Goal: Feedback & Contribution: Submit feedback/report problem

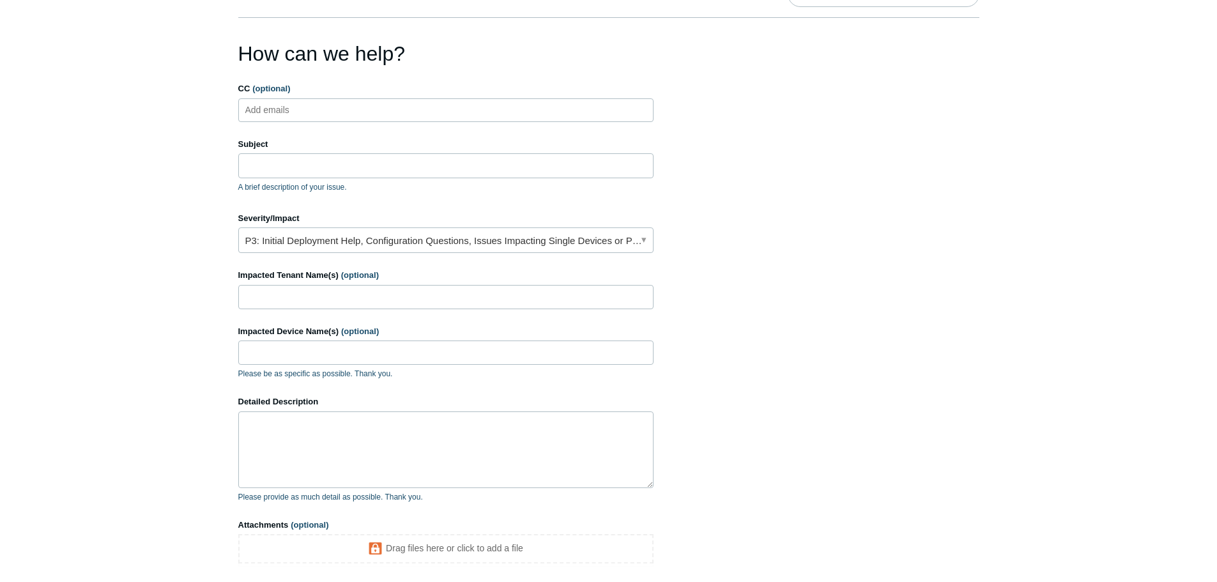
scroll to position [64, 0]
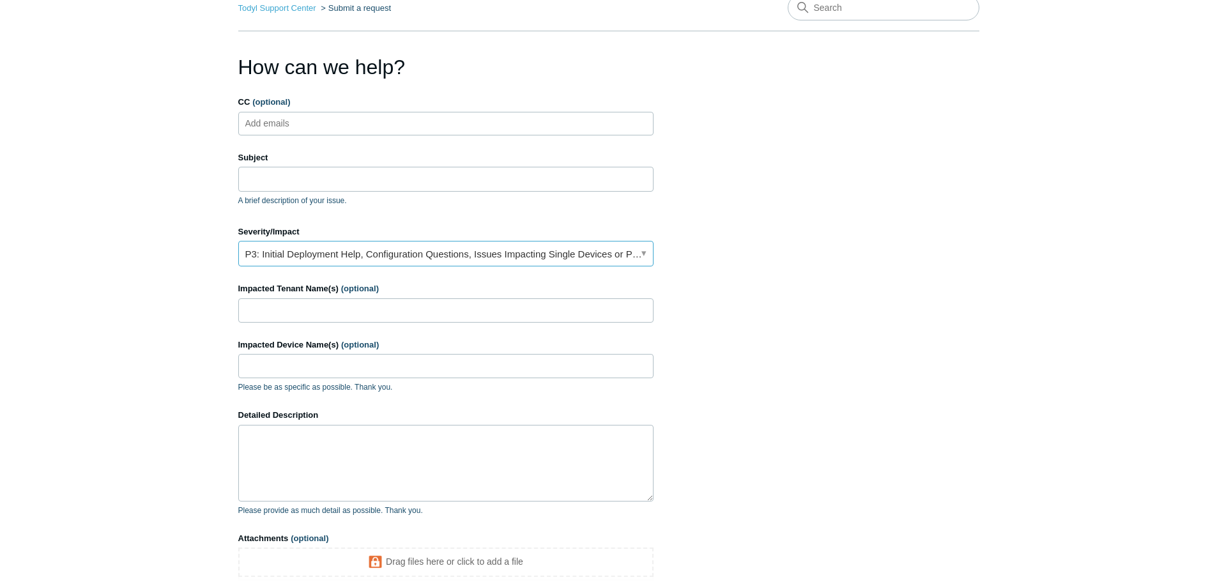
click at [645, 254] on link "P3: Initial Deployment Help, Configuration Questions, Issues Impacting Single D…" at bounding box center [445, 254] width 415 height 26
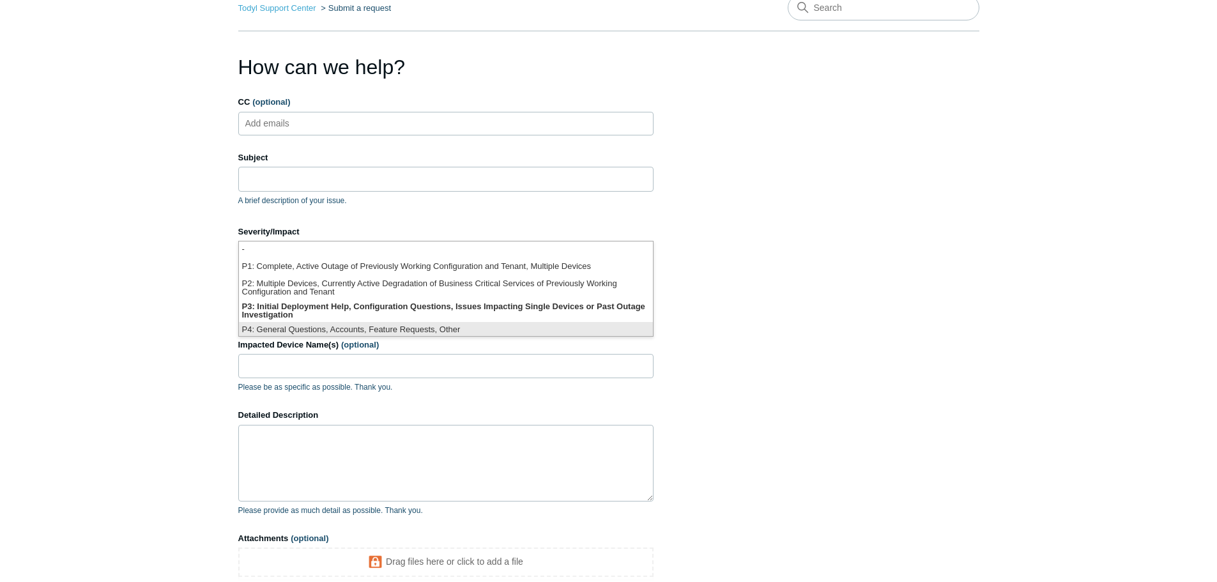
scroll to position [3, 0]
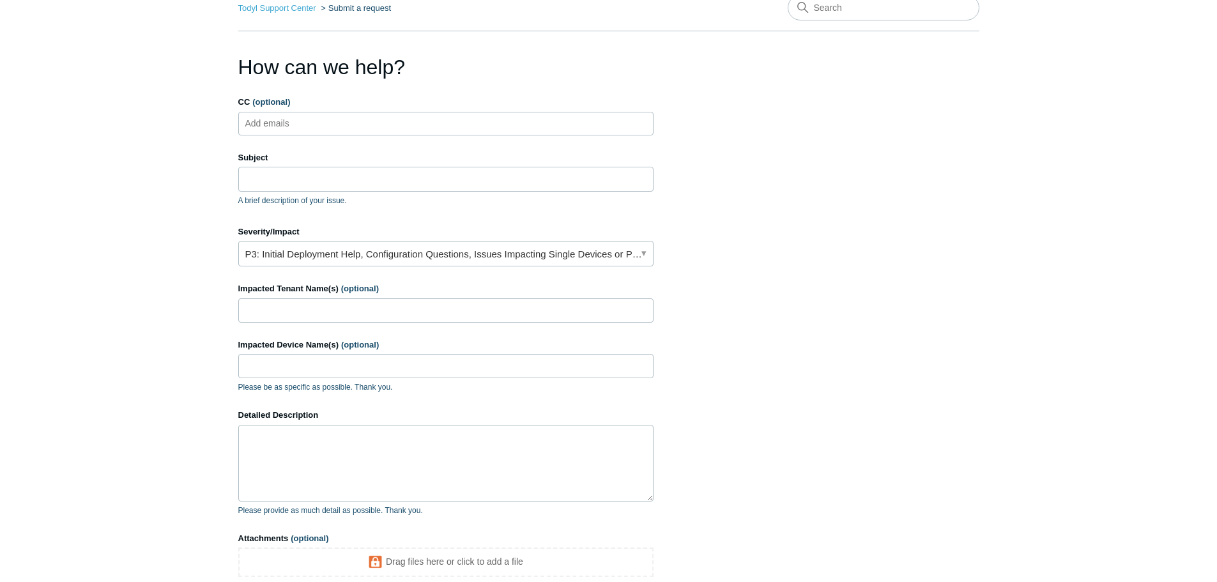
click at [750, 236] on section "How can we help? CC (optional) Add emails Subject A brief description of your i…" at bounding box center [608, 346] width 741 height 589
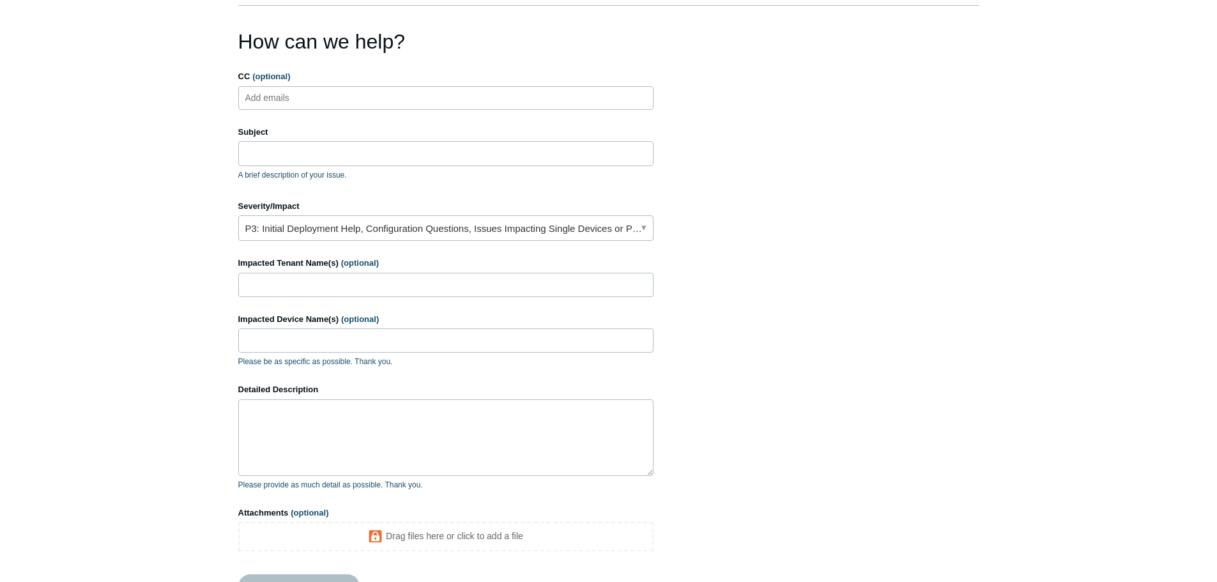
scroll to position [211, 0]
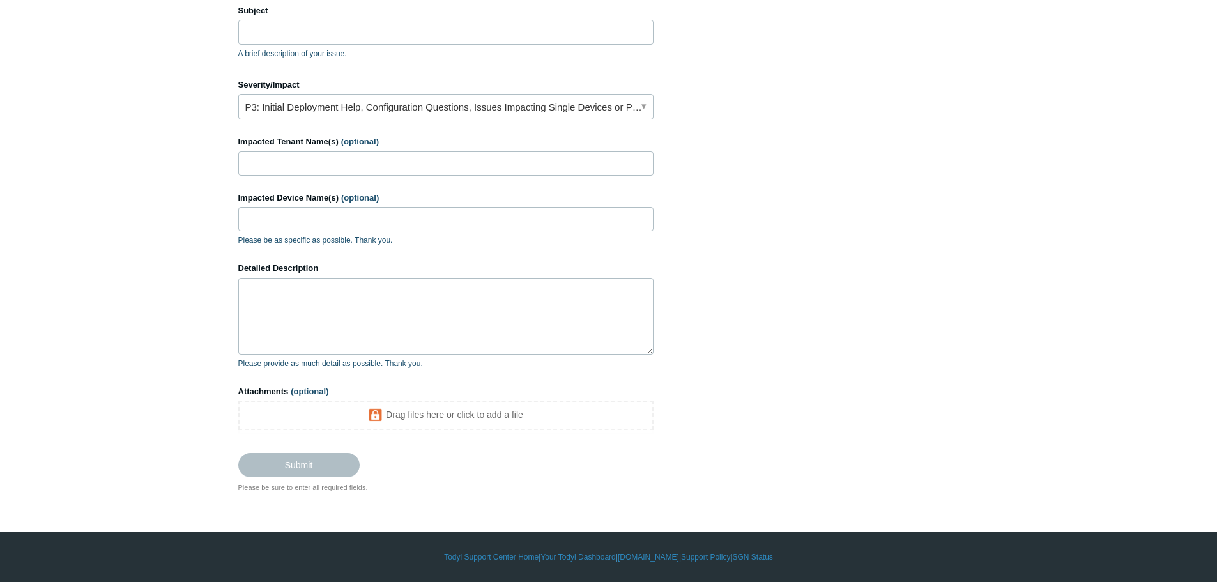
click at [732, 305] on section "How can we help? CC (optional) Add emails Subject A brief description of your i…" at bounding box center [608, 199] width 741 height 589
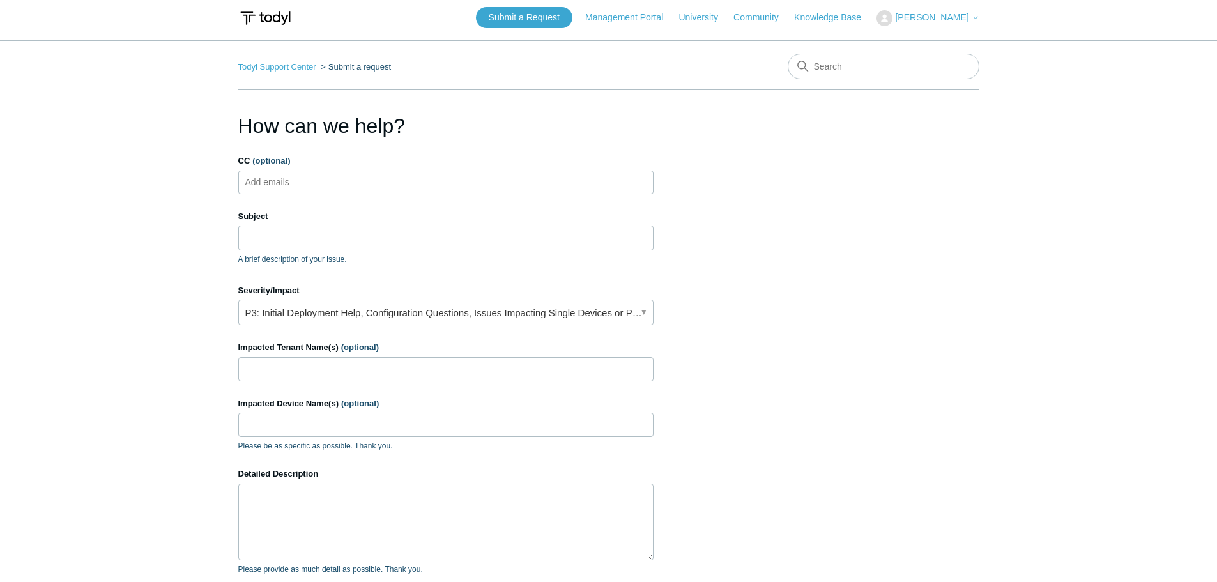
scroll to position [0, 0]
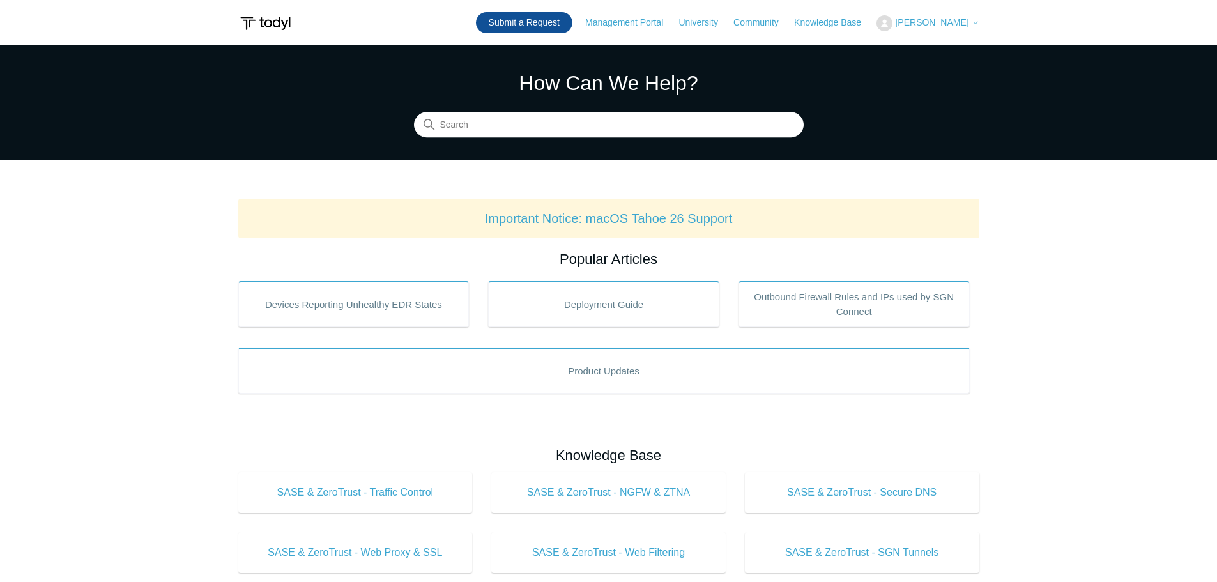
click at [548, 22] on link "Submit a Request" at bounding box center [524, 22] width 96 height 21
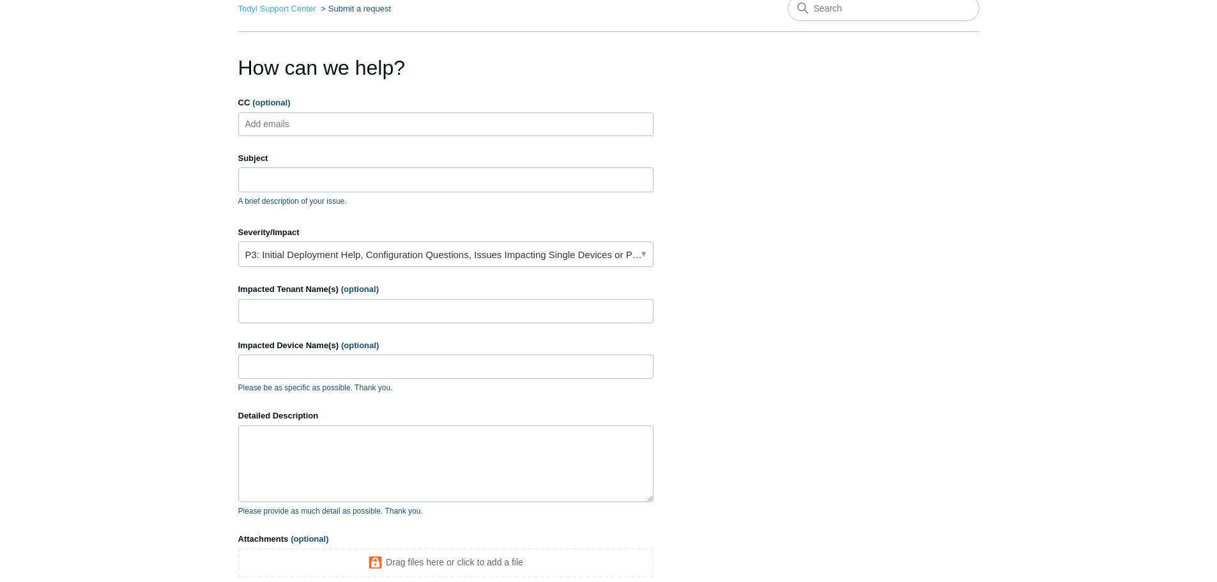
scroll to position [64, 0]
click at [642, 256] on link "P3: Initial Deployment Help, Configuration Questions, Issues Impacting Single D…" at bounding box center [445, 254] width 415 height 26
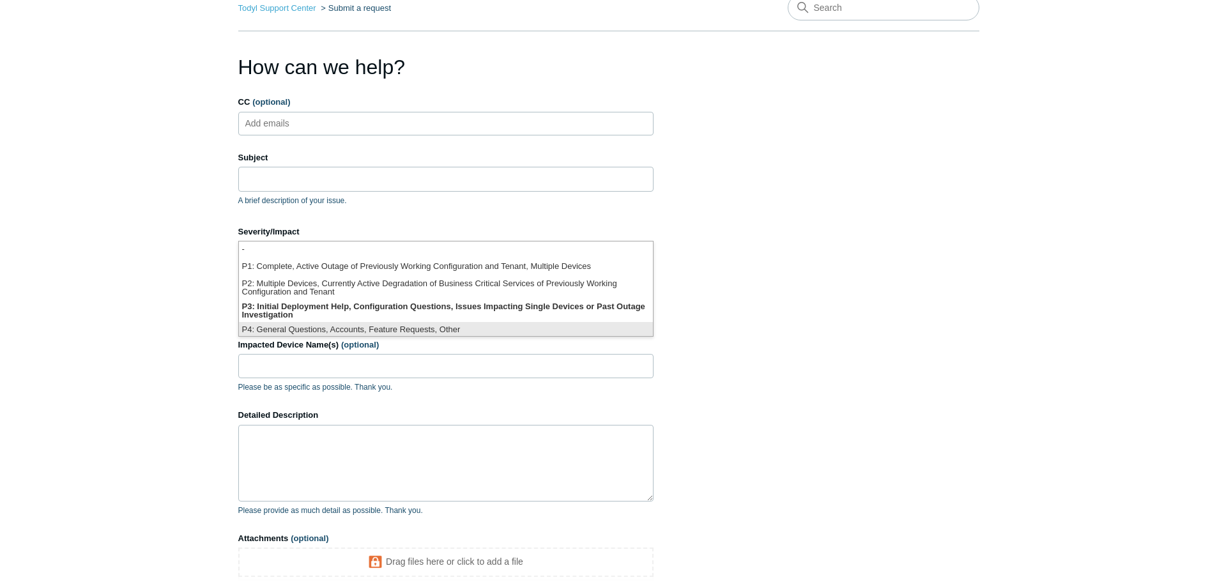
scroll to position [3, 0]
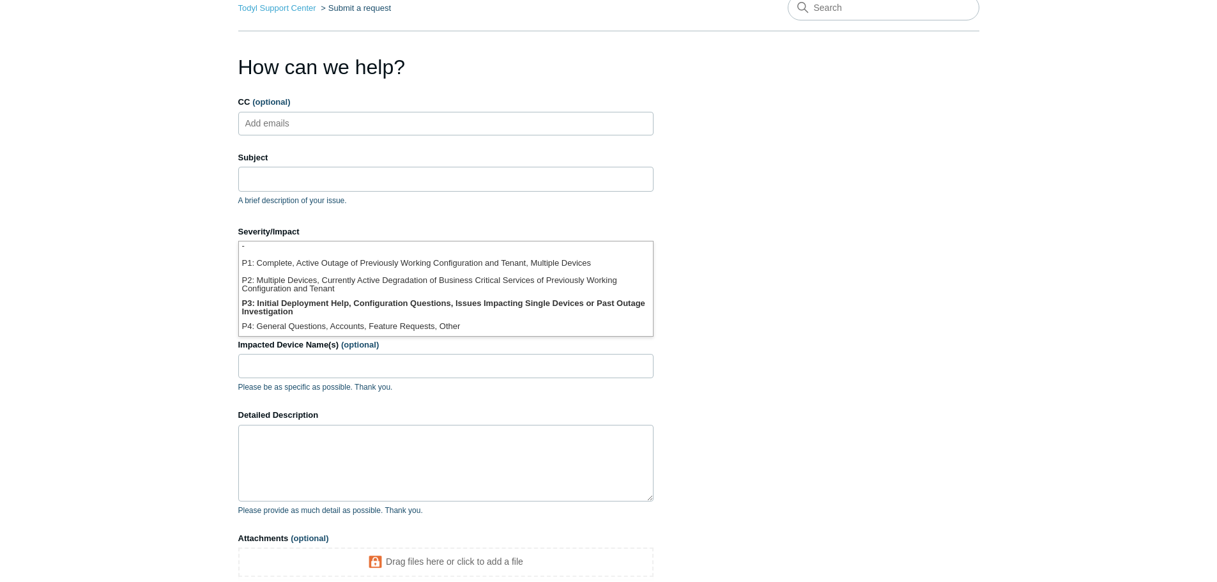
click at [747, 265] on section "How can we help? CC (optional) Add emails Subject A brief description of your i…" at bounding box center [608, 346] width 741 height 589
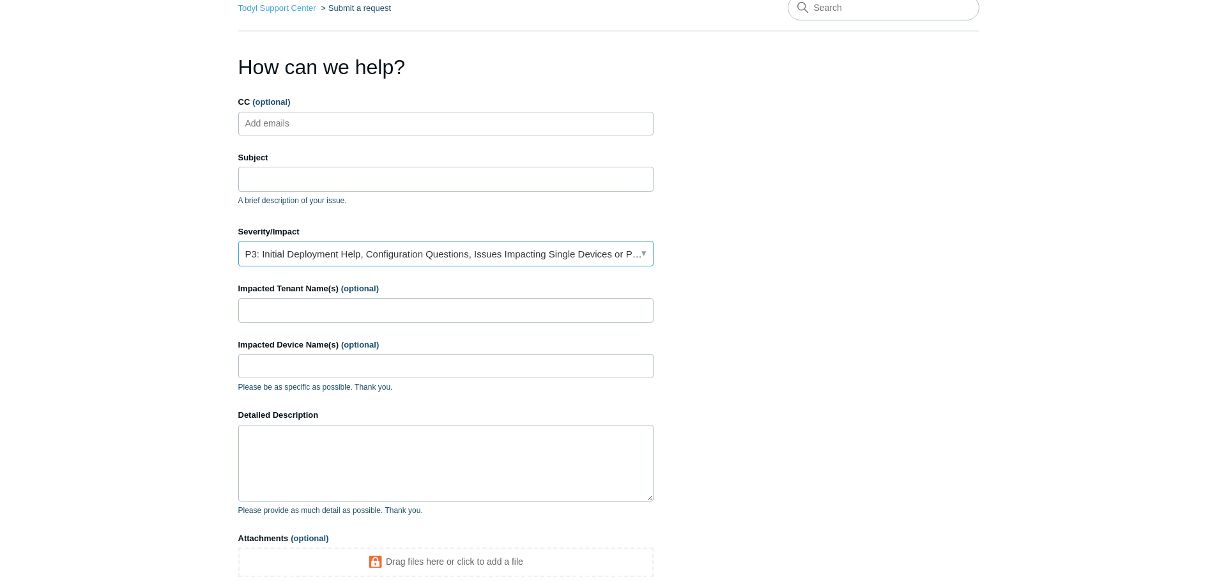
click at [642, 253] on link "P3: Initial Deployment Help, Configuration Questions, Issues Impacting Single D…" at bounding box center [445, 254] width 415 height 26
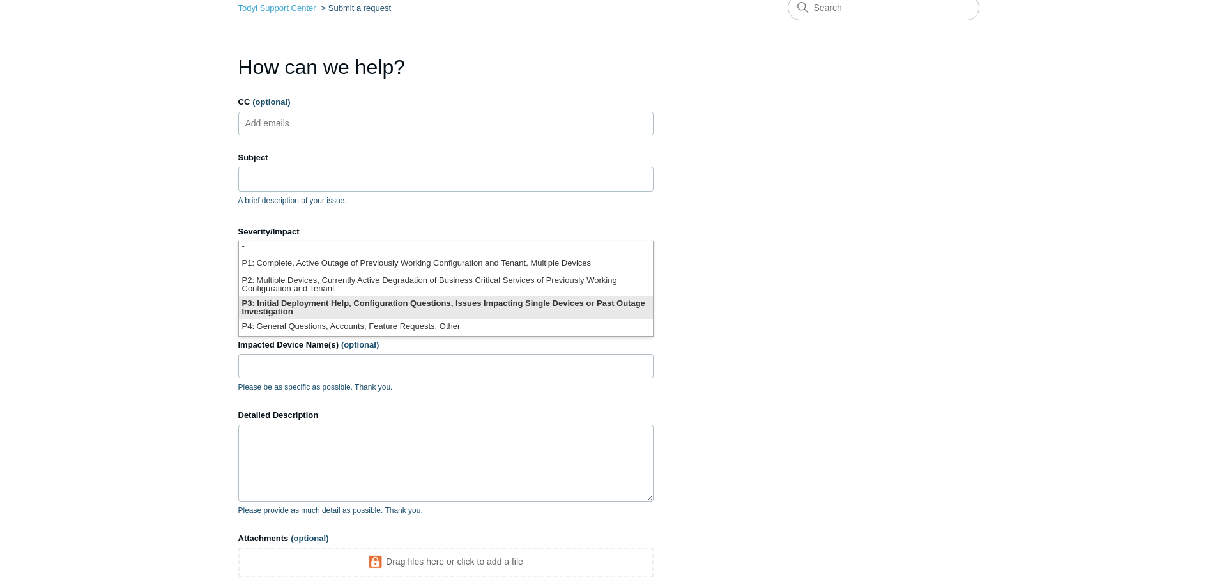
click at [472, 308] on li "P3: Initial Deployment Help, Configuration Questions, Issues Impacting Single D…" at bounding box center [446, 307] width 414 height 23
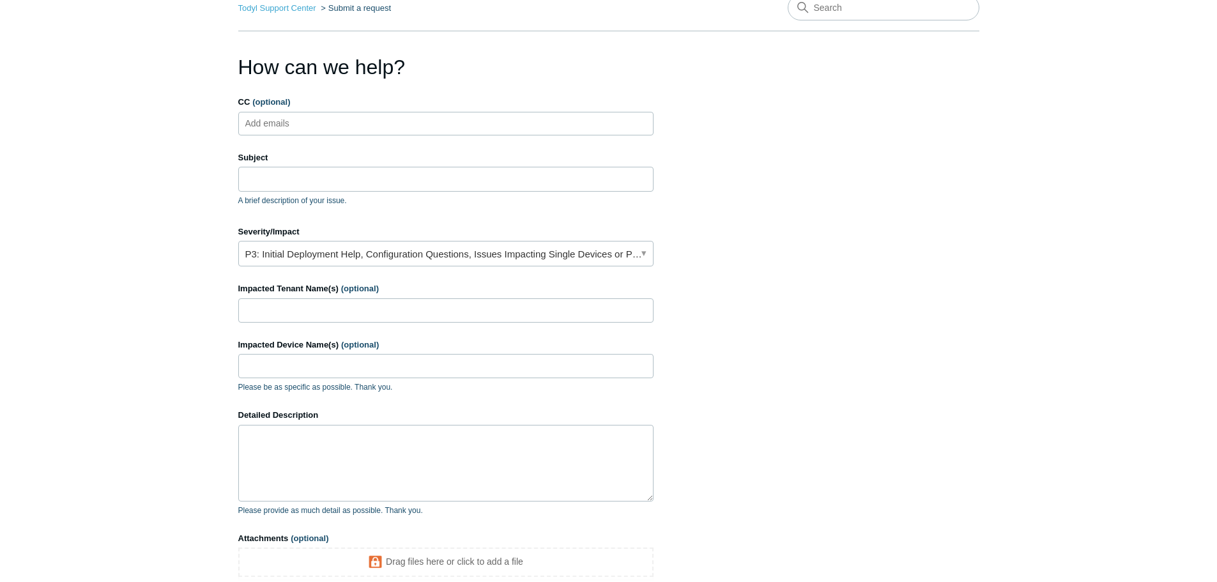
click at [760, 247] on section "How can we help? CC (optional) Add emails Subject A brief description of your i…" at bounding box center [608, 346] width 741 height 589
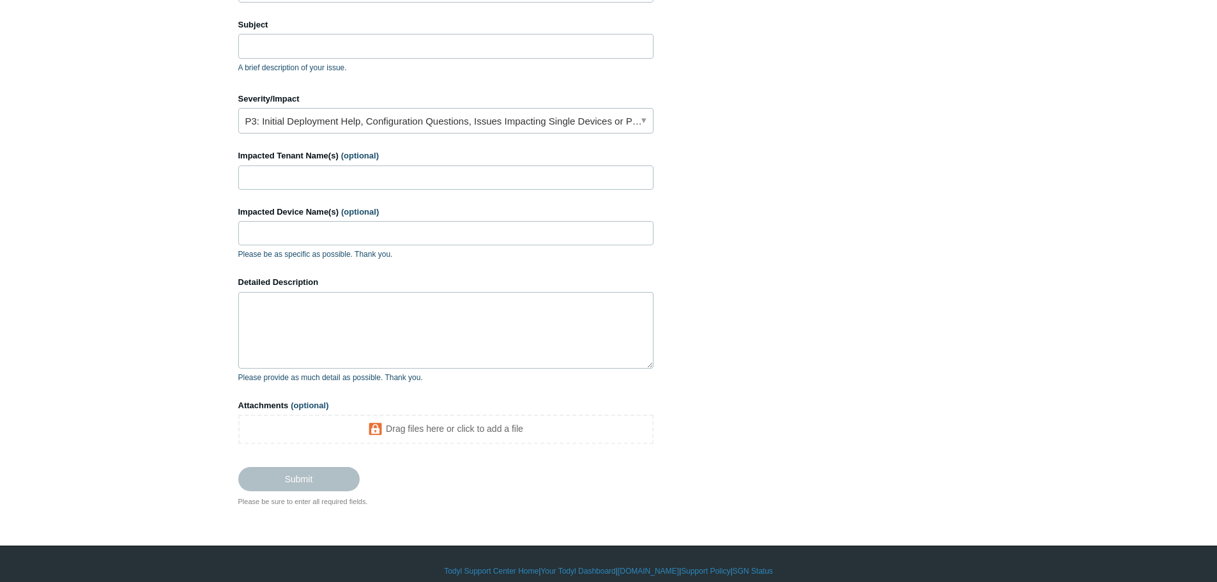
scroll to position [211, 0]
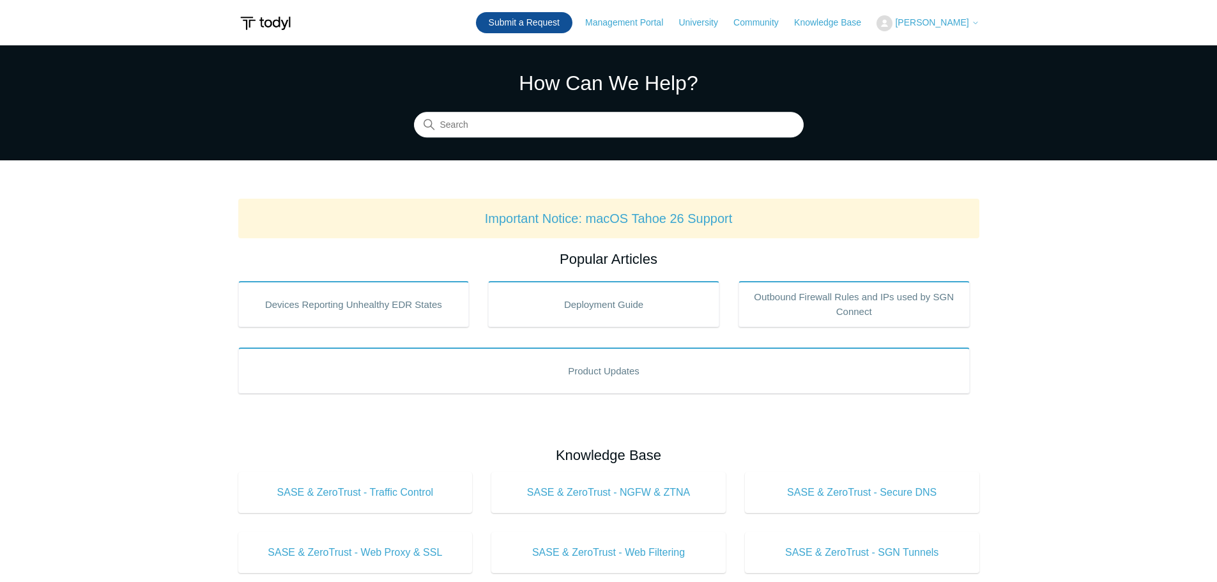
click at [538, 24] on link "Submit a Request" at bounding box center [524, 22] width 96 height 21
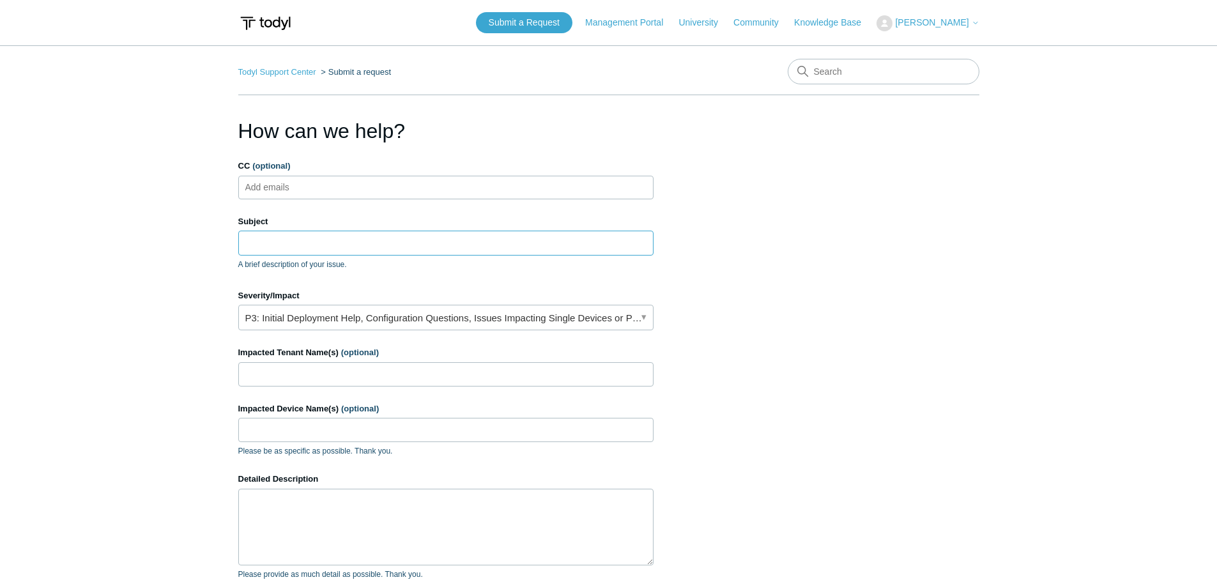
click at [335, 247] on input "Subject" at bounding box center [445, 243] width 415 height 24
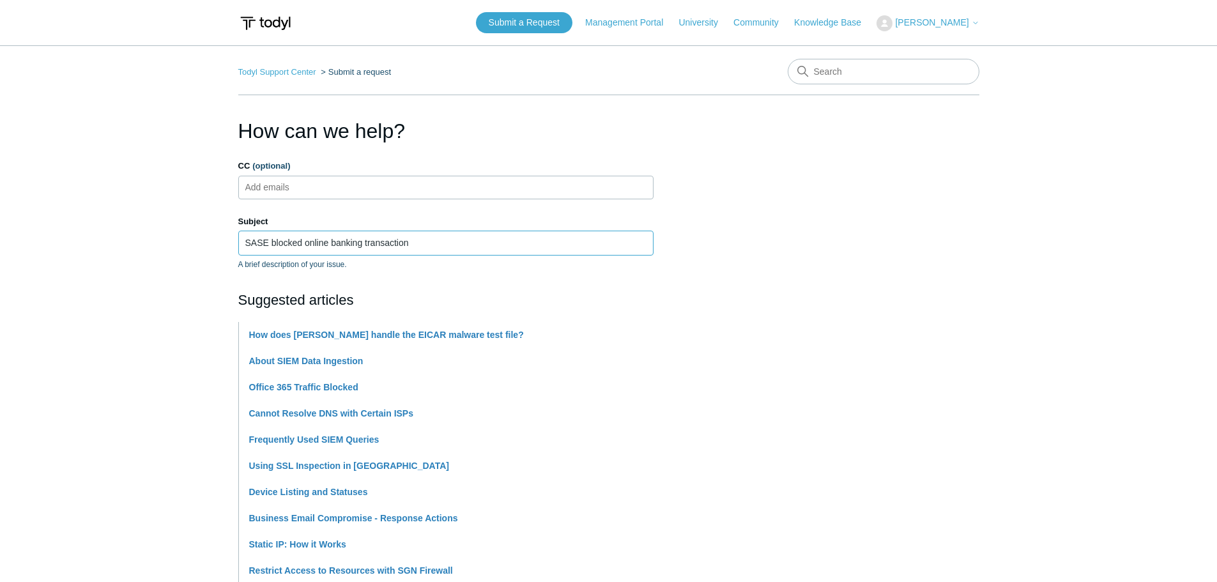
type input "SASE blocked online banking transaction"
click at [785, 310] on section "How can we help? CC (optional) Add emails Subject SASE blocked online banking t…" at bounding box center [608, 565] width 741 height 899
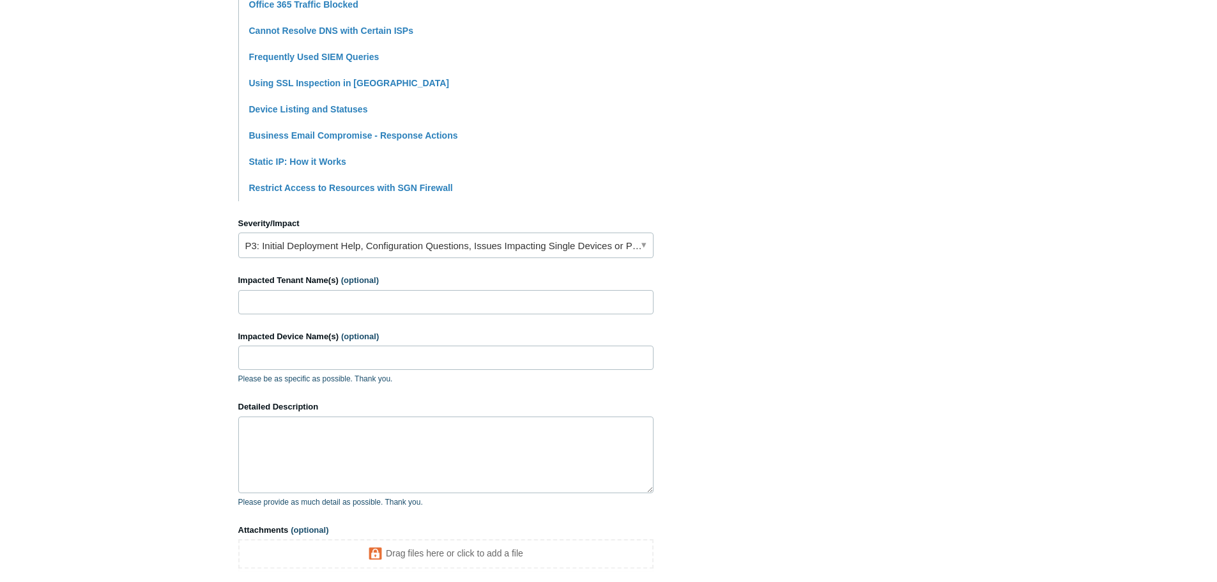
scroll to position [383, 0]
click at [643, 241] on link "P3: Initial Deployment Help, Configuration Questions, Issues Impacting Single D…" at bounding box center [445, 245] width 415 height 26
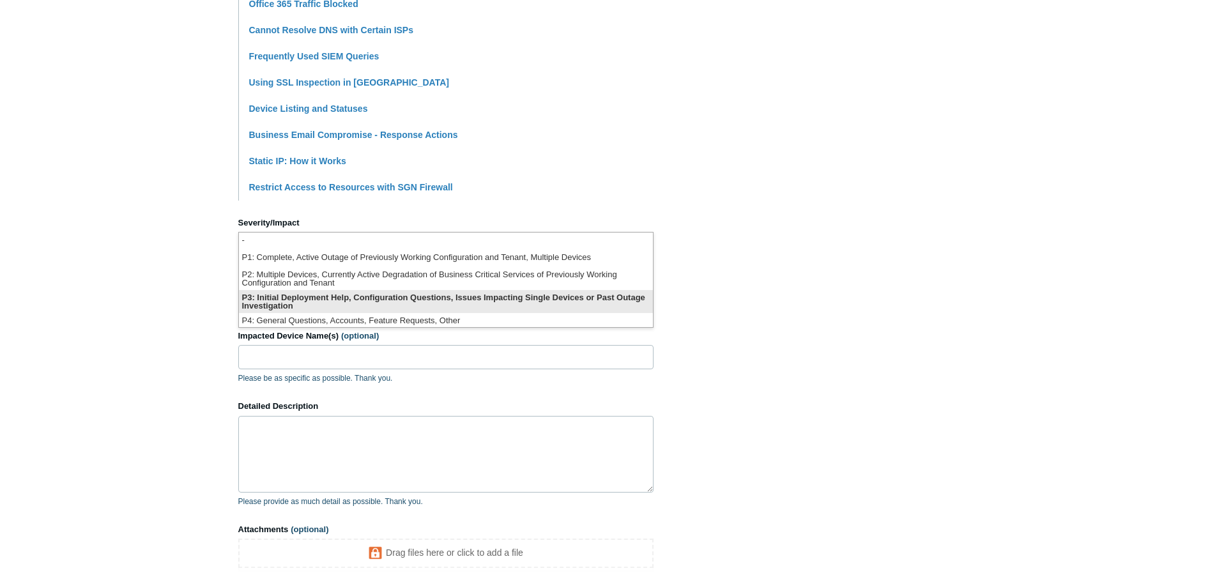
click at [482, 296] on li "P3: Initial Deployment Help, Configuration Questions, Issues Impacting Single D…" at bounding box center [446, 301] width 414 height 23
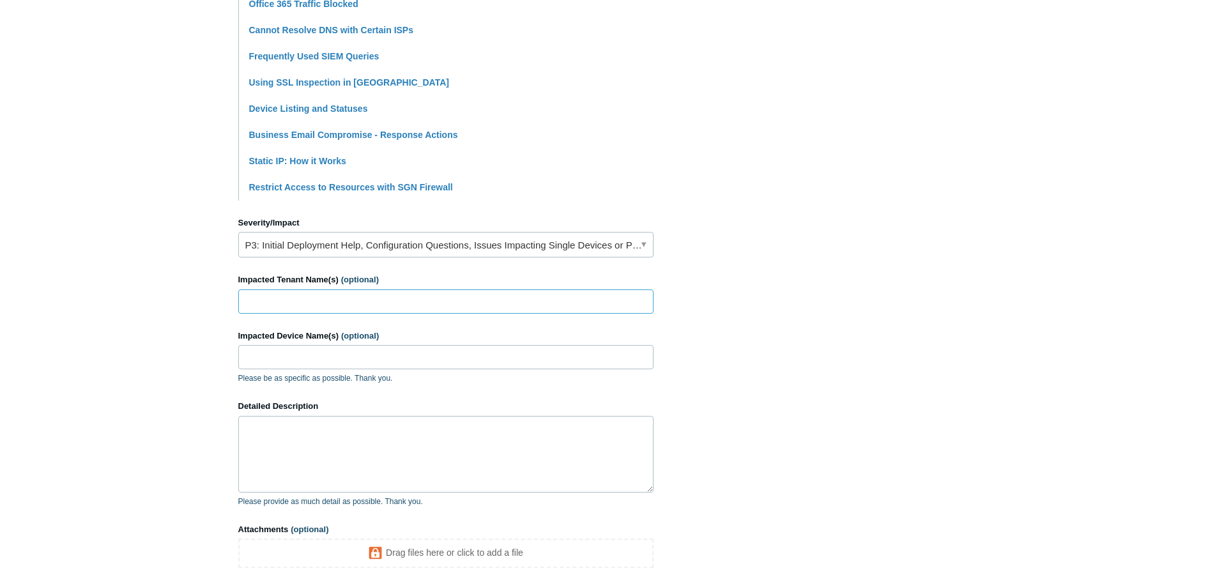
click at [360, 299] on input "Impacted Tenant Name(s) (optional)" at bounding box center [445, 301] width 415 height 24
type input "Allegiance Computer Technologies"
type input "DAVID-W11"
click at [319, 431] on textarea "Detailed Description" at bounding box center [445, 454] width 415 height 77
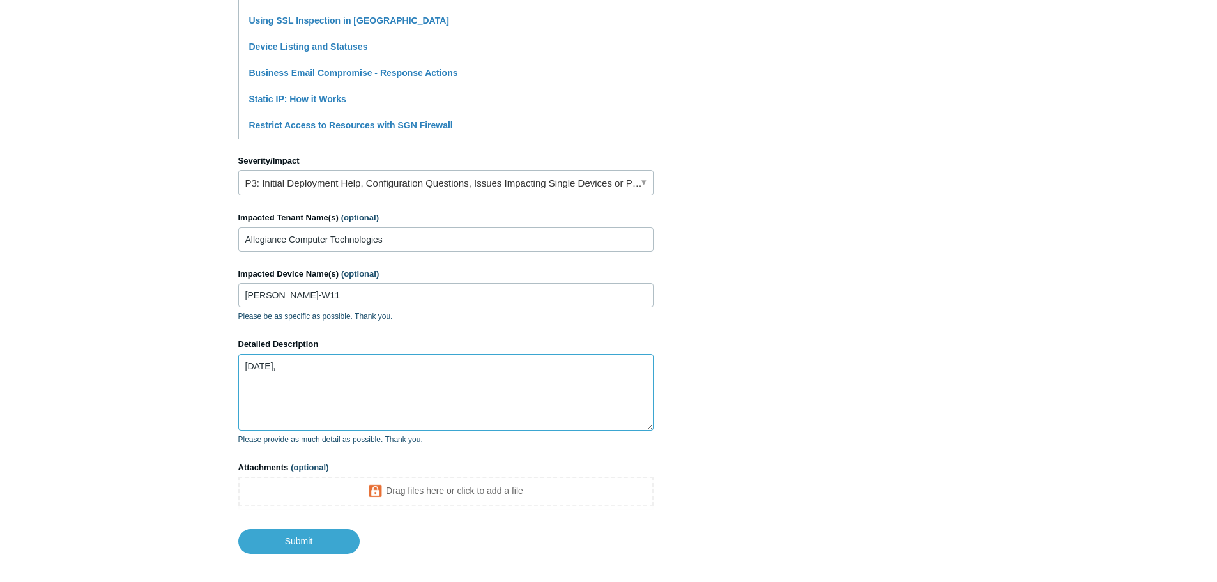
scroll to position [447, 0]
click at [970, 347] on section "How can we help? CC (optional) Add emails Subject SASE blocked online banking t…" at bounding box center [608, 110] width 741 height 884
click at [395, 368] on textarea "On Monday," at bounding box center [445, 390] width 415 height 77
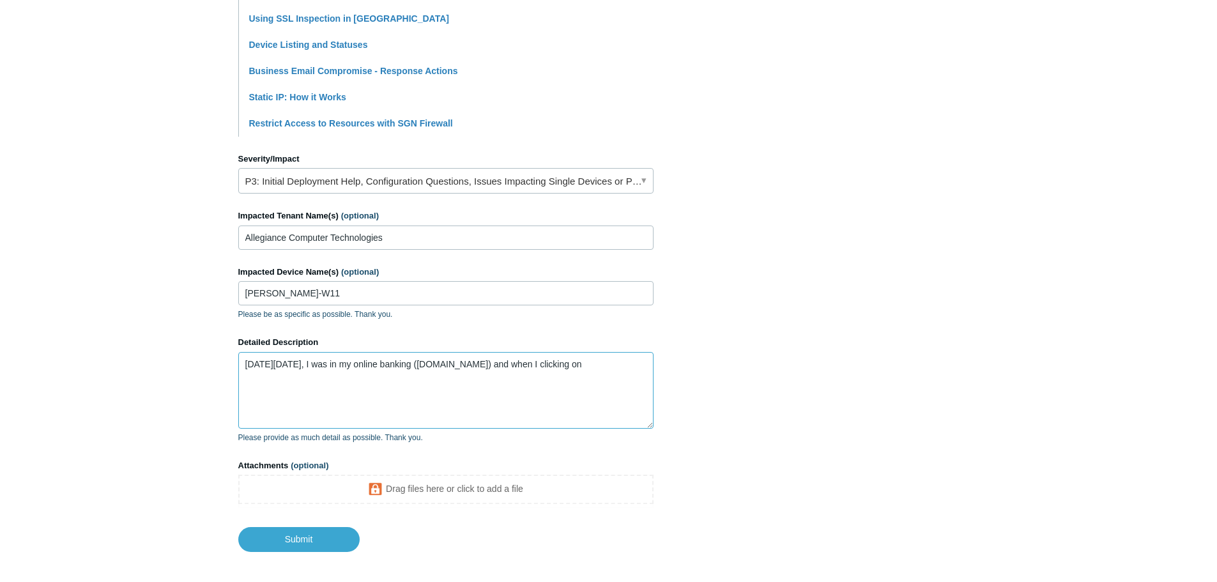
click at [295, 373] on textarea "On Monday, September 8, 2025, I was in my online banking (secure.southside.com)…" at bounding box center [445, 390] width 415 height 77
click at [498, 371] on textarea "On Monday, September 8, 2025, I was in my online banking (secure.southside.com)…" at bounding box center [445, 390] width 415 height 77
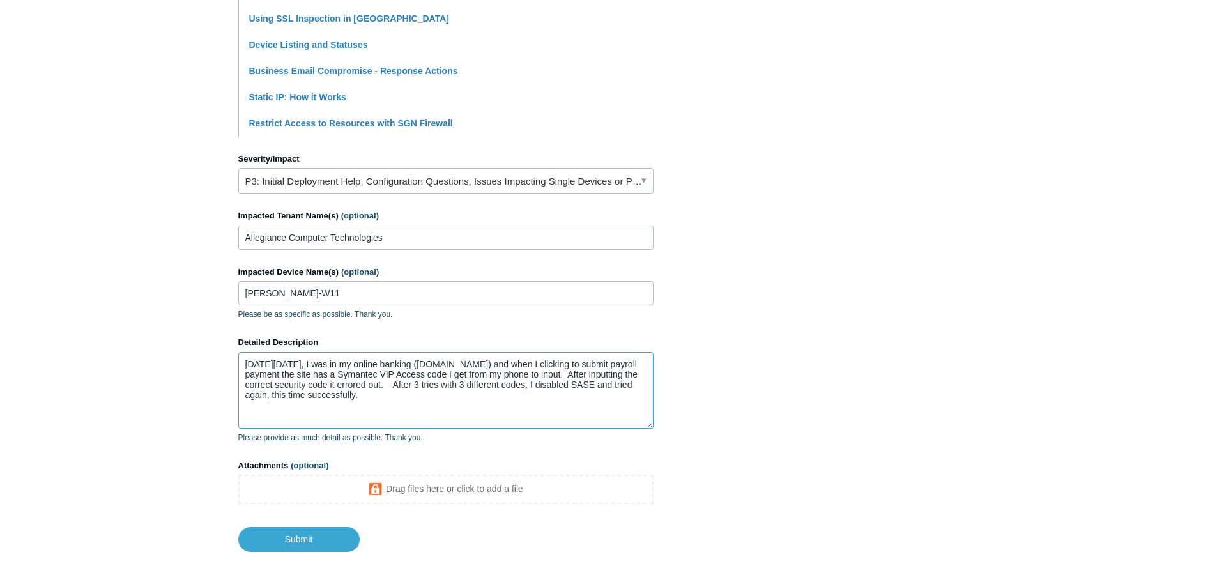
click at [376, 361] on textarea "On Monday, September 8, 2025, I was in my online banking (secure.southside.com)…" at bounding box center [445, 390] width 415 height 77
click at [374, 373] on textarea "On Monday, September 8, 2025, between 8:30am CST and 11:30am SCT, I was in my o…" at bounding box center [445, 390] width 415 height 77
click at [480, 376] on textarea "On Monday, September 8, 2025, between 8:30am CST and 11:30am SCT, I was in my o…" at bounding box center [445, 390] width 415 height 77
click at [578, 399] on textarea "On Monday, September 8, 2025, between 8:30am CST and 11:30am SCT, I was in my o…" at bounding box center [445, 390] width 415 height 77
type textarea "On Monday, September 8, 2025, between 8:30am CST and 11:30am SCT, I was in my o…"
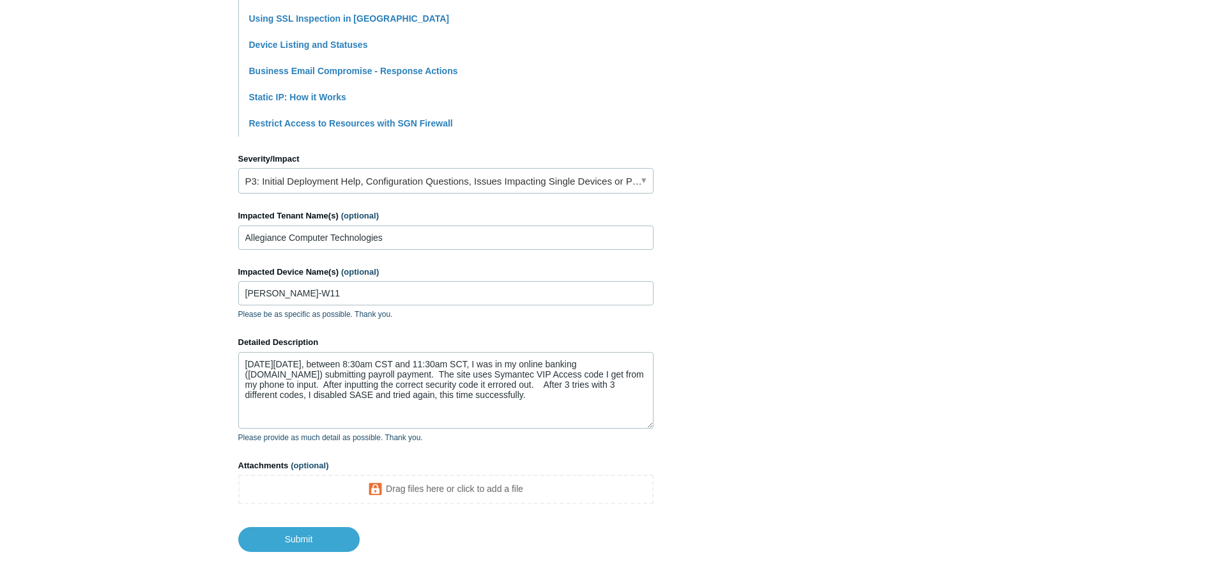
click at [834, 364] on section "How can we help? CC (optional) Add emails Subject SASE blocked online banking t…" at bounding box center [608, 110] width 741 height 884
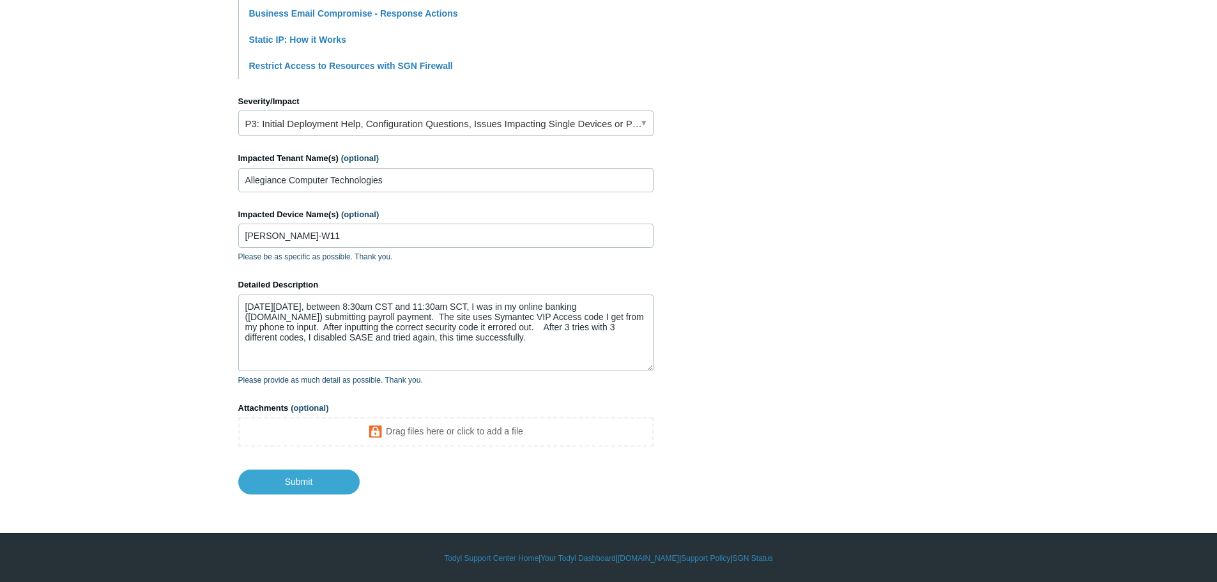
scroll to position [506, 0]
click at [298, 479] on input "Submit" at bounding box center [298, 481] width 121 height 26
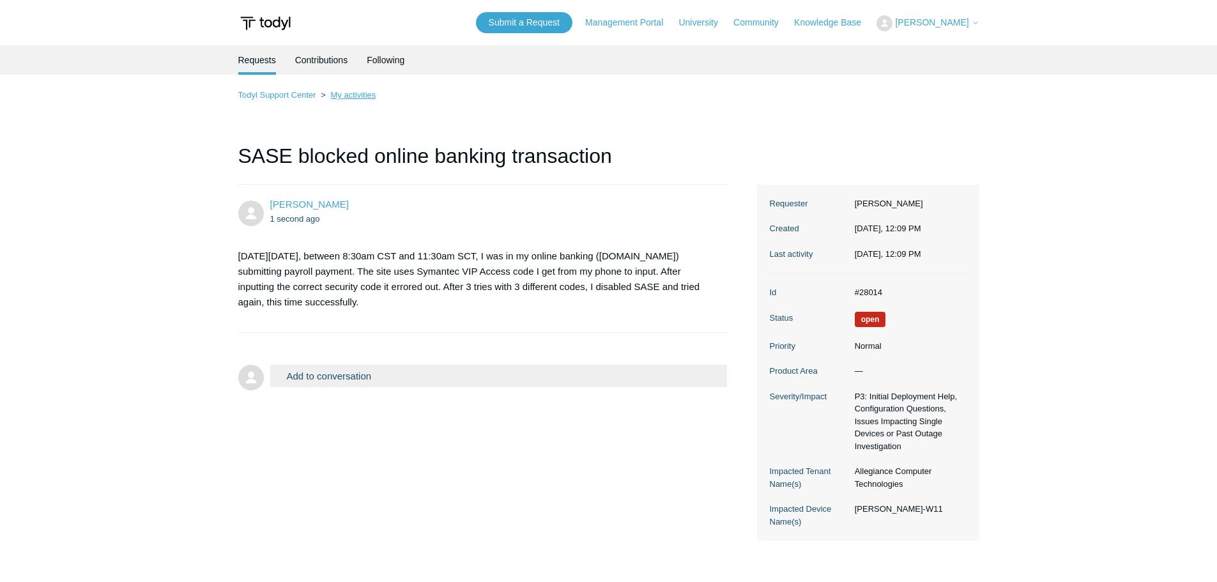
click at [344, 94] on link "My activities" at bounding box center [352, 95] width 45 height 10
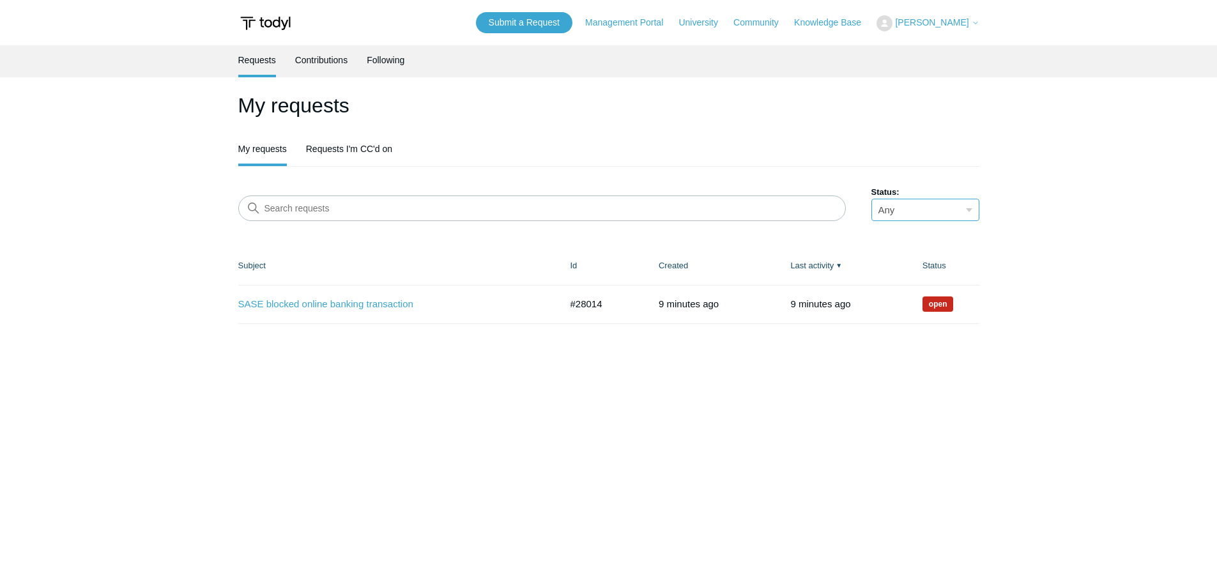
click at [973, 213] on select "Any Open Awaiting your reply Solved" at bounding box center [926, 210] width 108 height 22
click at [1068, 220] on main "Requests Contributions Following My requests My requests Requests I'm CC'd on S…" at bounding box center [608, 307] width 1217 height 524
click at [641, 20] on link "Management Portal" at bounding box center [630, 22] width 91 height 13
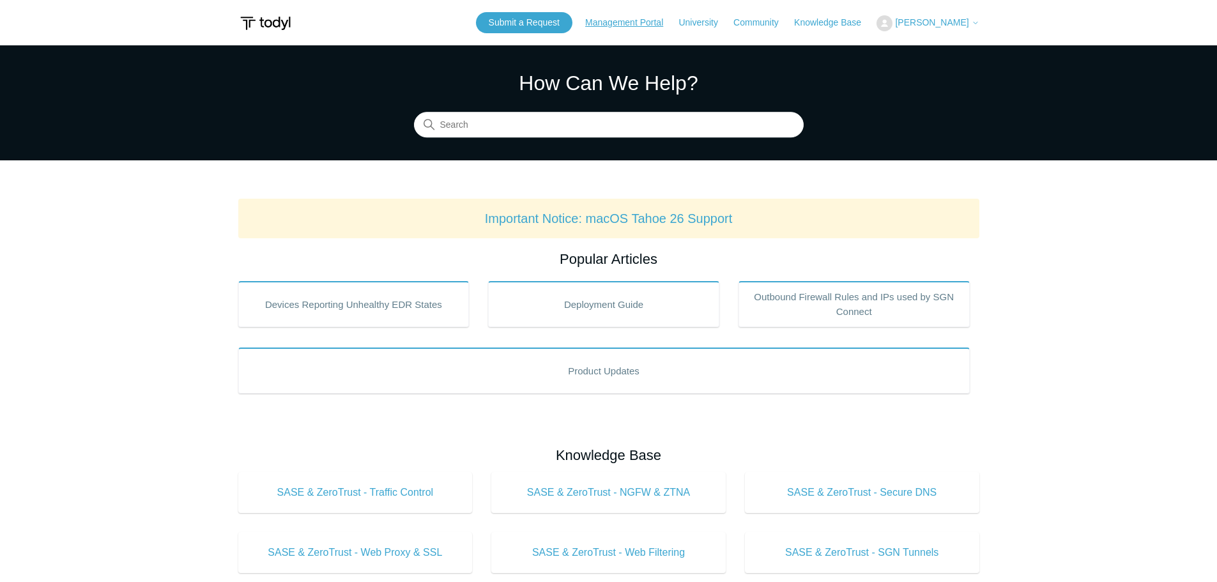
click at [637, 22] on link "Management Portal" at bounding box center [630, 22] width 91 height 13
click at [543, 19] on link "Submit a Request" at bounding box center [524, 22] width 96 height 21
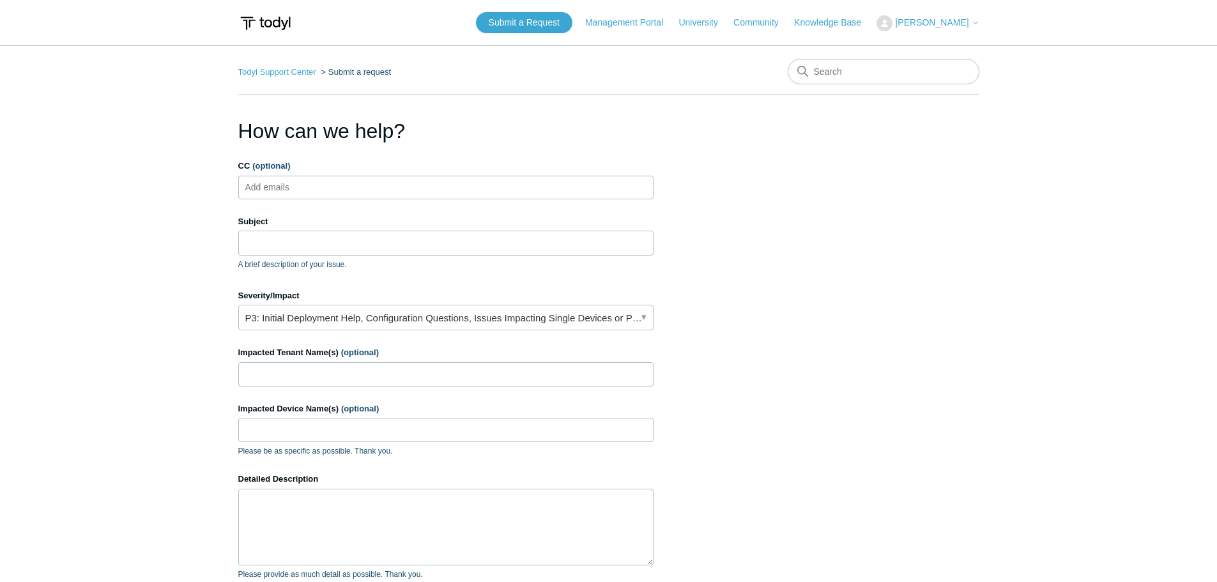
click at [772, 222] on section "How can we help? CC (optional) Add emails Subject A brief description of your i…" at bounding box center [608, 410] width 741 height 589
click at [272, 73] on link "Todyl Support Center" at bounding box center [277, 72] width 78 height 10
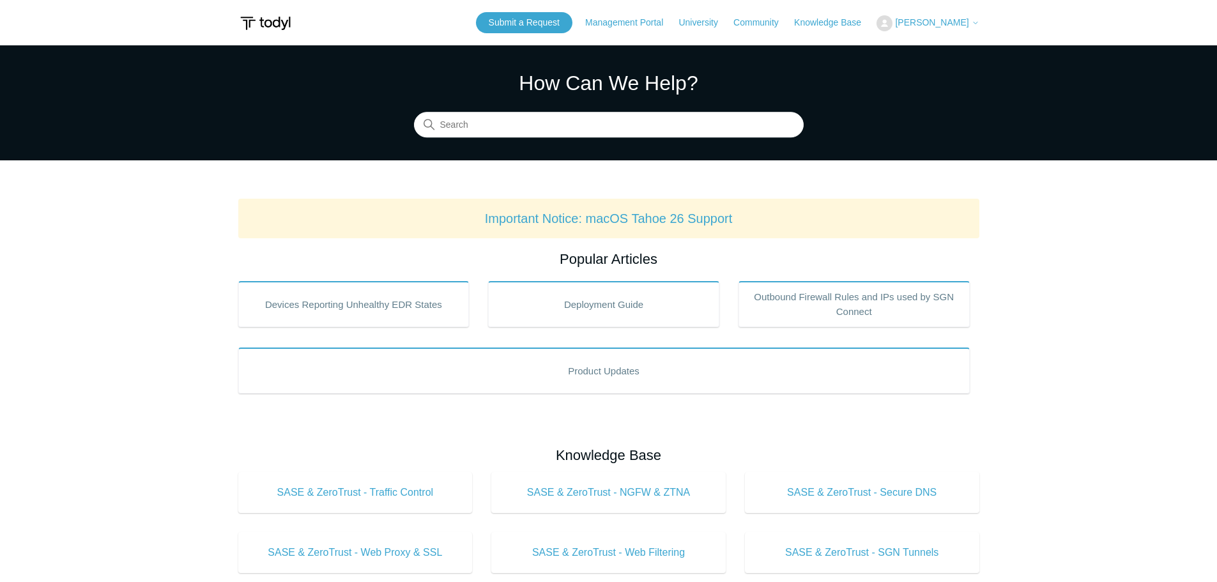
click at [962, 24] on span "[PERSON_NAME]" at bounding box center [931, 22] width 73 height 10
click at [965, 48] on link "My Support Requests" at bounding box center [939, 50] width 125 height 22
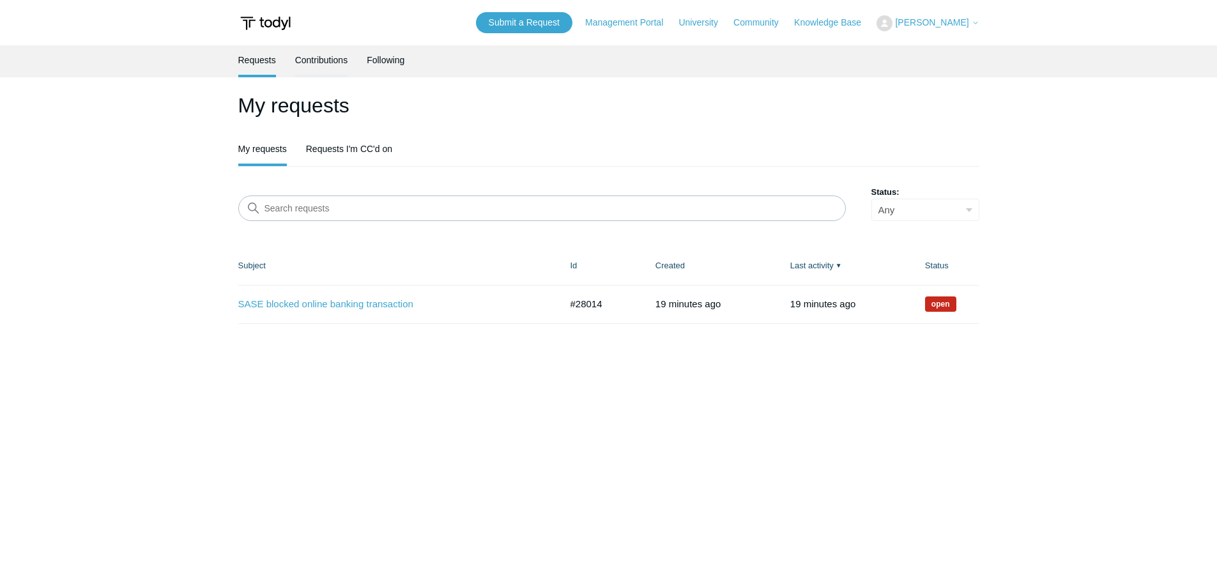
click at [326, 59] on link "Contributions" at bounding box center [321, 58] width 53 height 27
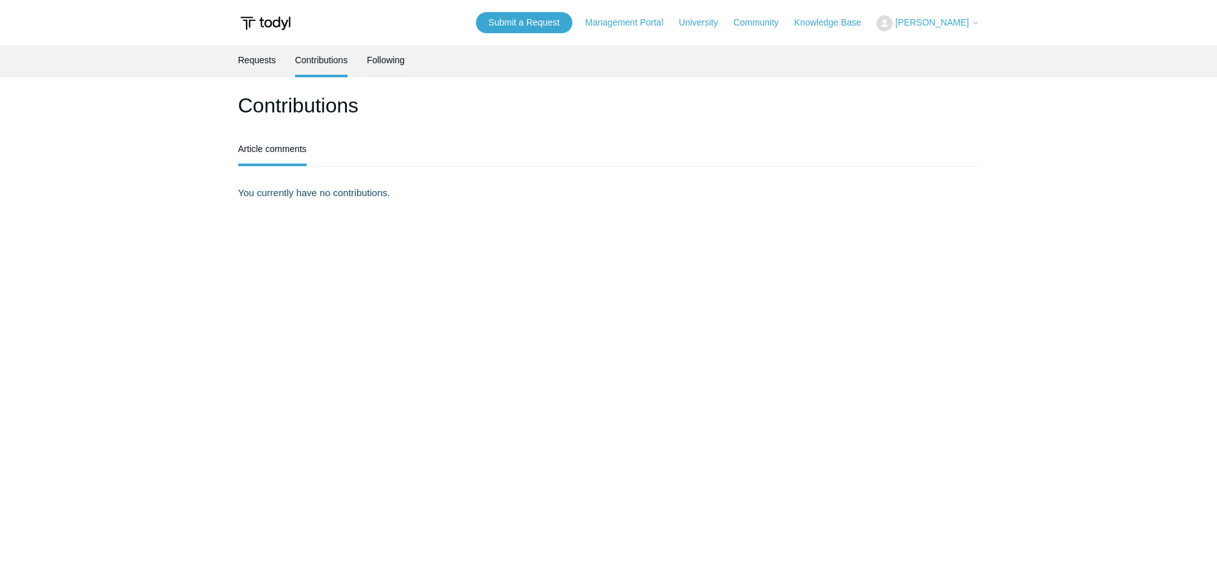
click at [379, 59] on link "Following" at bounding box center [386, 58] width 38 height 27
click at [328, 54] on link "Contributions" at bounding box center [321, 58] width 53 height 27
click at [263, 62] on link "Requests" at bounding box center [257, 58] width 38 height 27
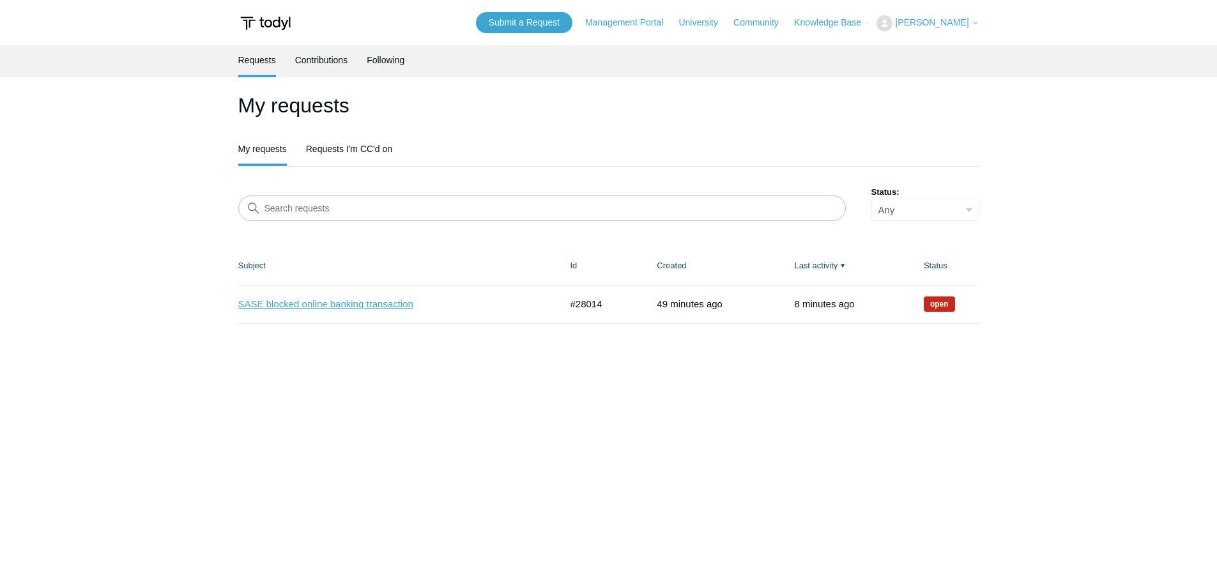
click at [357, 302] on link "SASE blocked online banking transaction" at bounding box center [390, 304] width 304 height 15
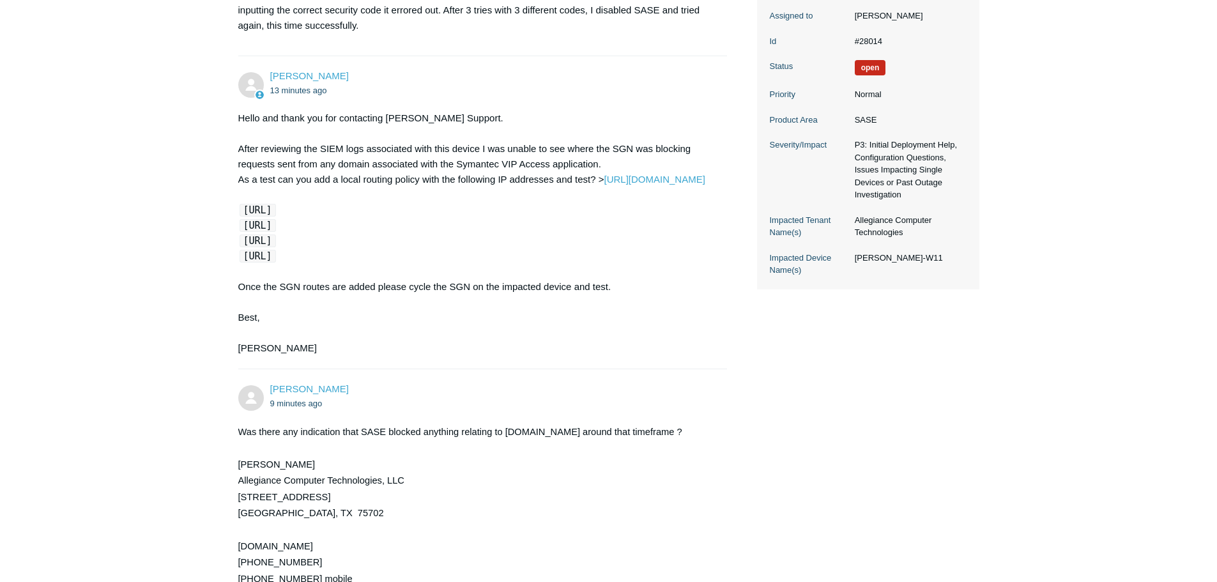
scroll to position [256, 0]
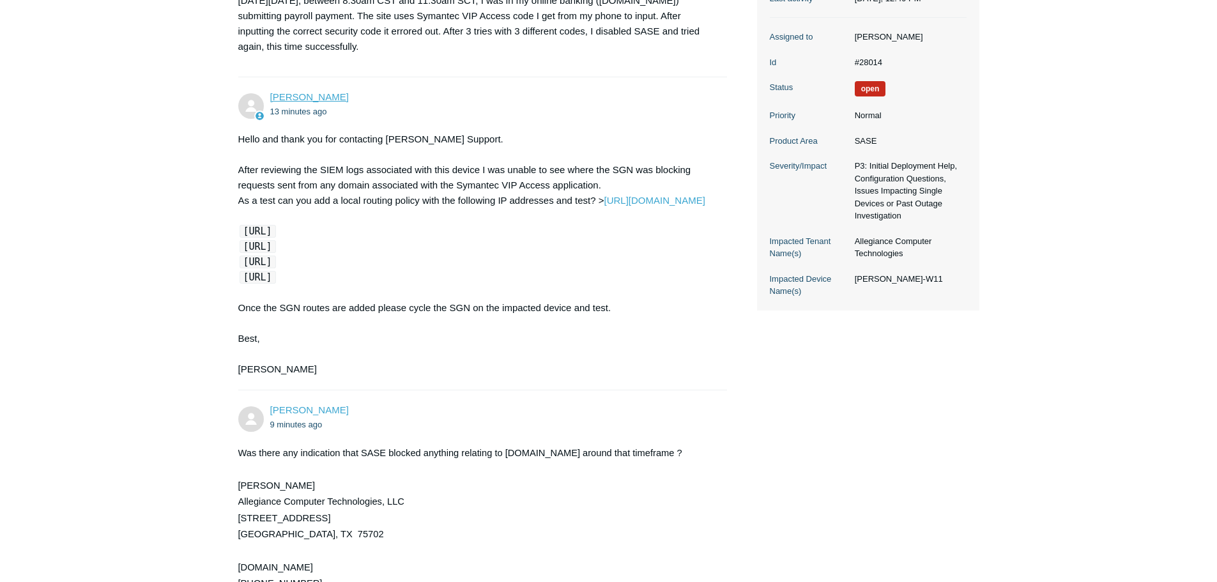
click at [298, 95] on link "[PERSON_NAME]" at bounding box center [309, 96] width 79 height 11
click at [689, 411] on li "David Roach 9 minutes ago Was there any indication that SASE blocked anything r…" at bounding box center [482, 514] width 489 height 248
click at [604, 206] on link "[URL][DOMAIN_NAME]" at bounding box center [654, 200] width 101 height 11
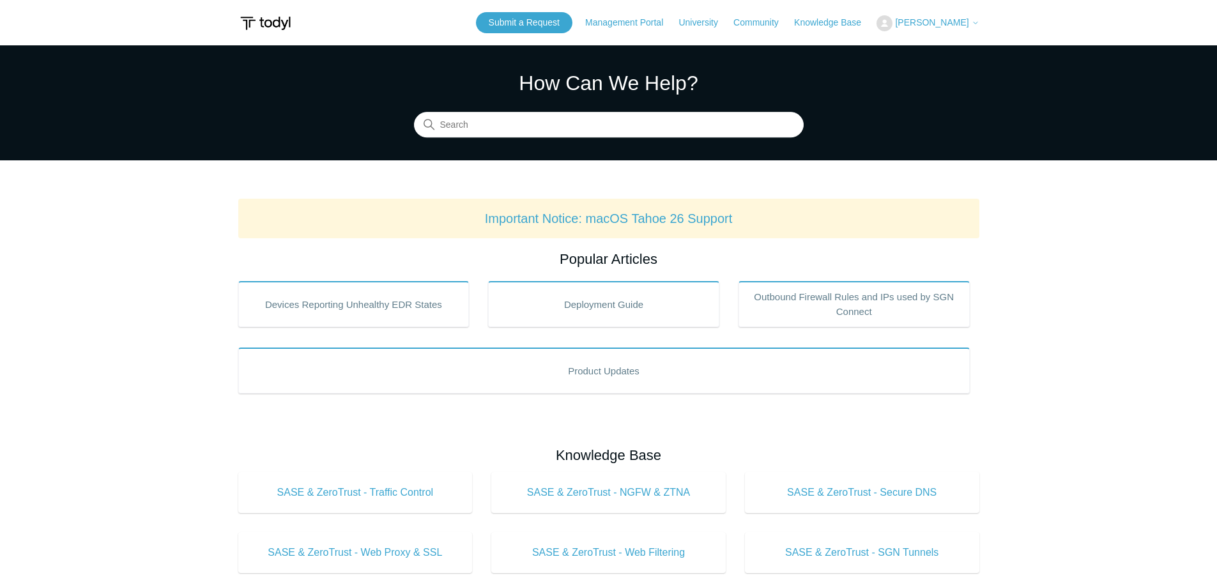
click at [966, 25] on span "[PERSON_NAME]" at bounding box center [931, 22] width 73 height 10
click at [945, 52] on link "My Support Requests" at bounding box center [939, 50] width 125 height 22
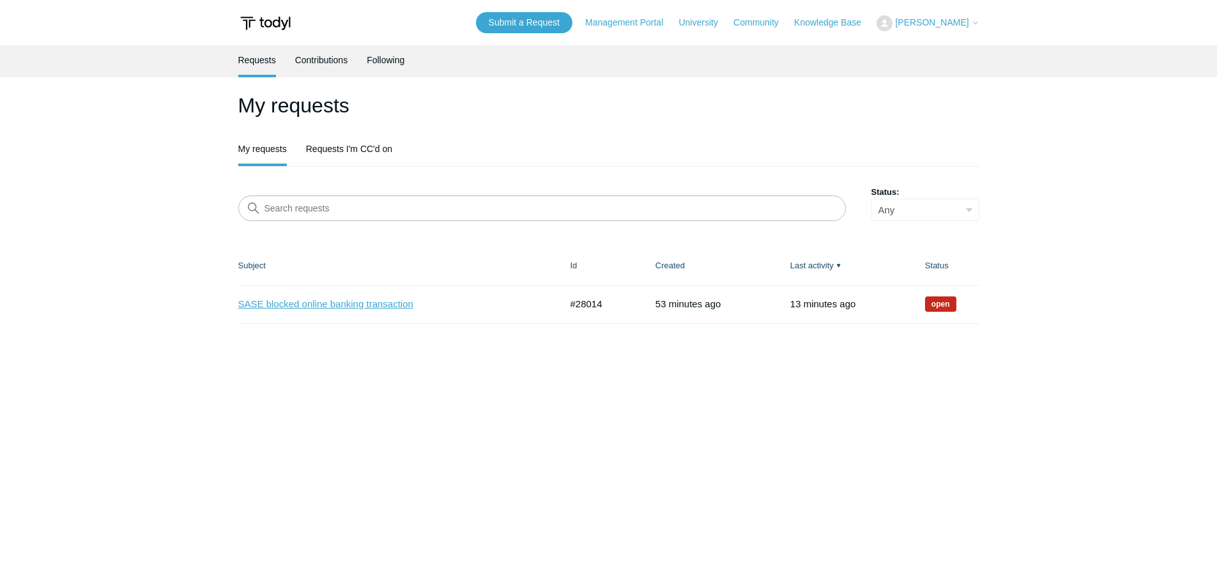
click at [347, 305] on link "SASE blocked online banking transaction" at bounding box center [390, 304] width 304 height 15
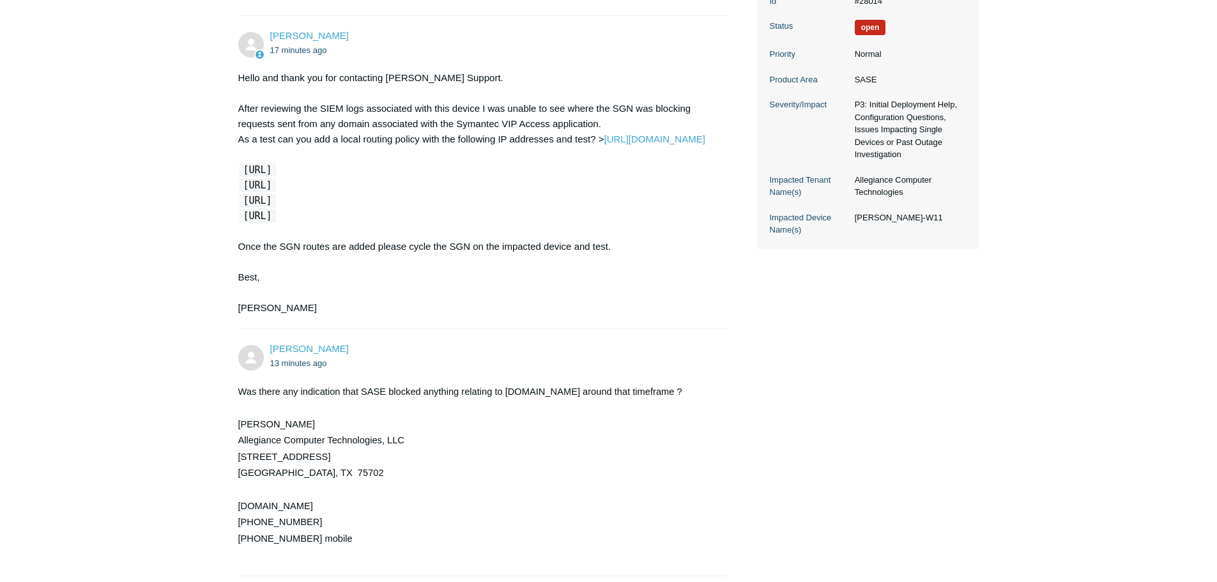
scroll to position [320, 0]
drag, startPoint x: 245, startPoint y: 182, endPoint x: 328, endPoint y: 185, distance: 83.1
click at [276, 174] on code "144.49.243.40/32" at bounding box center [258, 167] width 36 height 13
copy code "144.49.243.40/32"
click at [726, 313] on div "Kris Haire 17 minutes ago Hello and thank you for contacting Todyl Support. Aft…" at bounding box center [482, 169] width 489 height 287
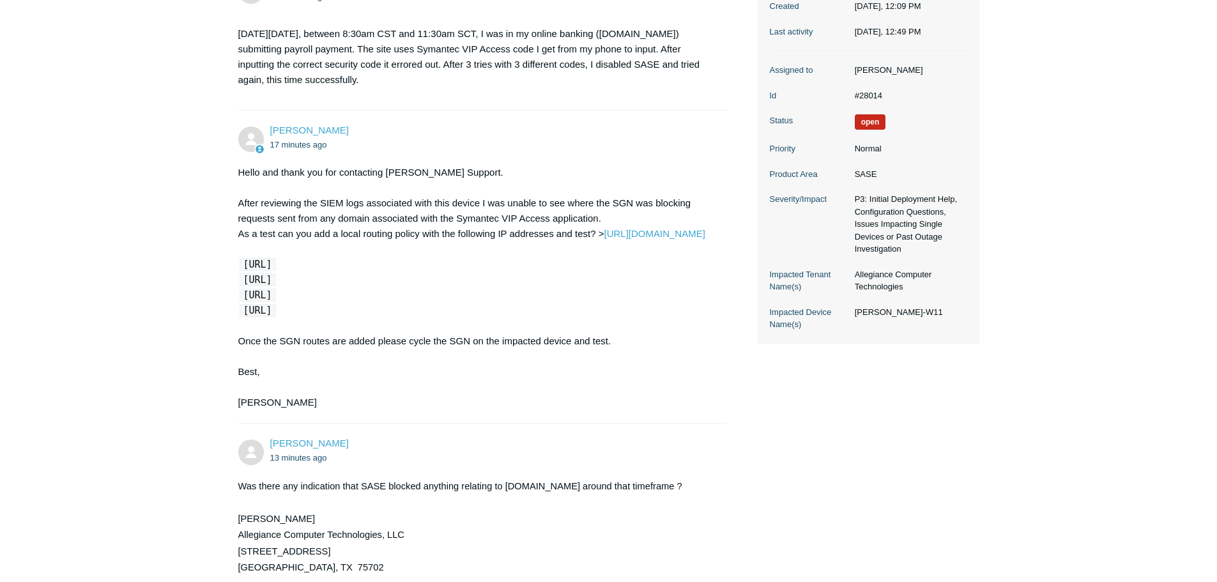
scroll to position [192, 0]
